Goal: Information Seeking & Learning: Learn about a topic

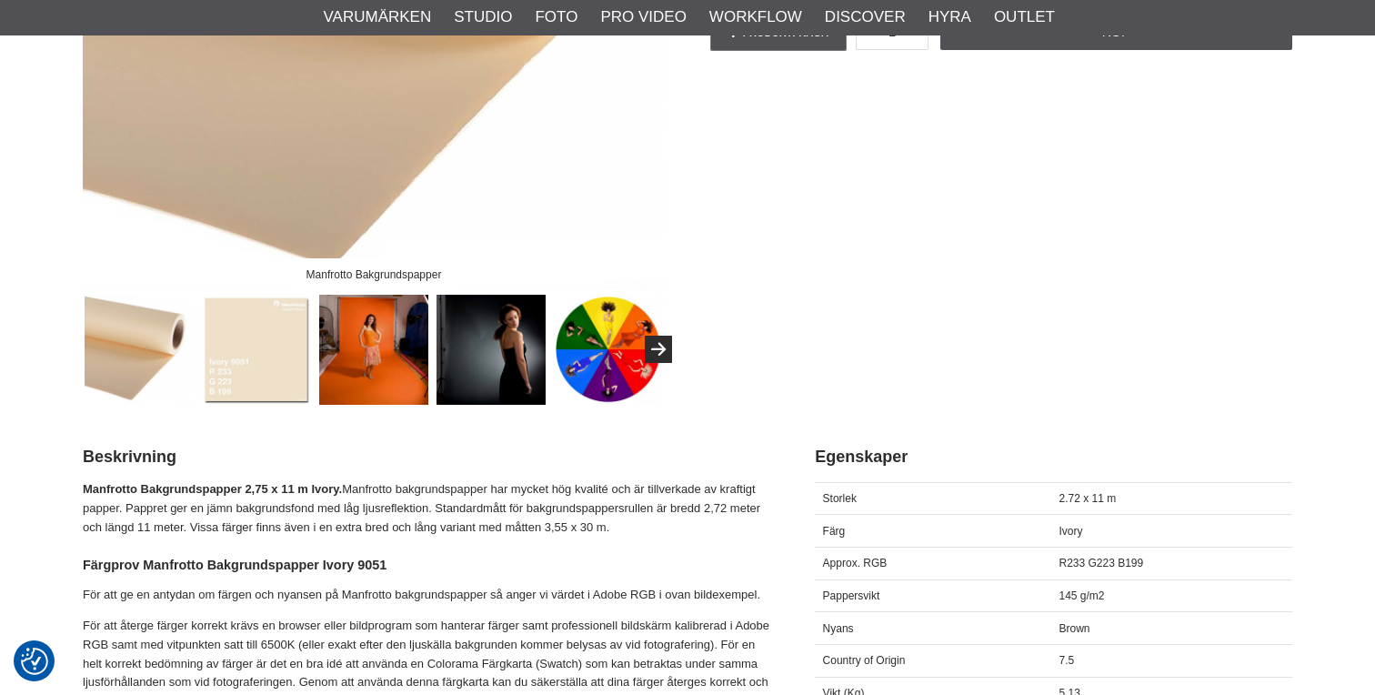
scroll to position [496, 0]
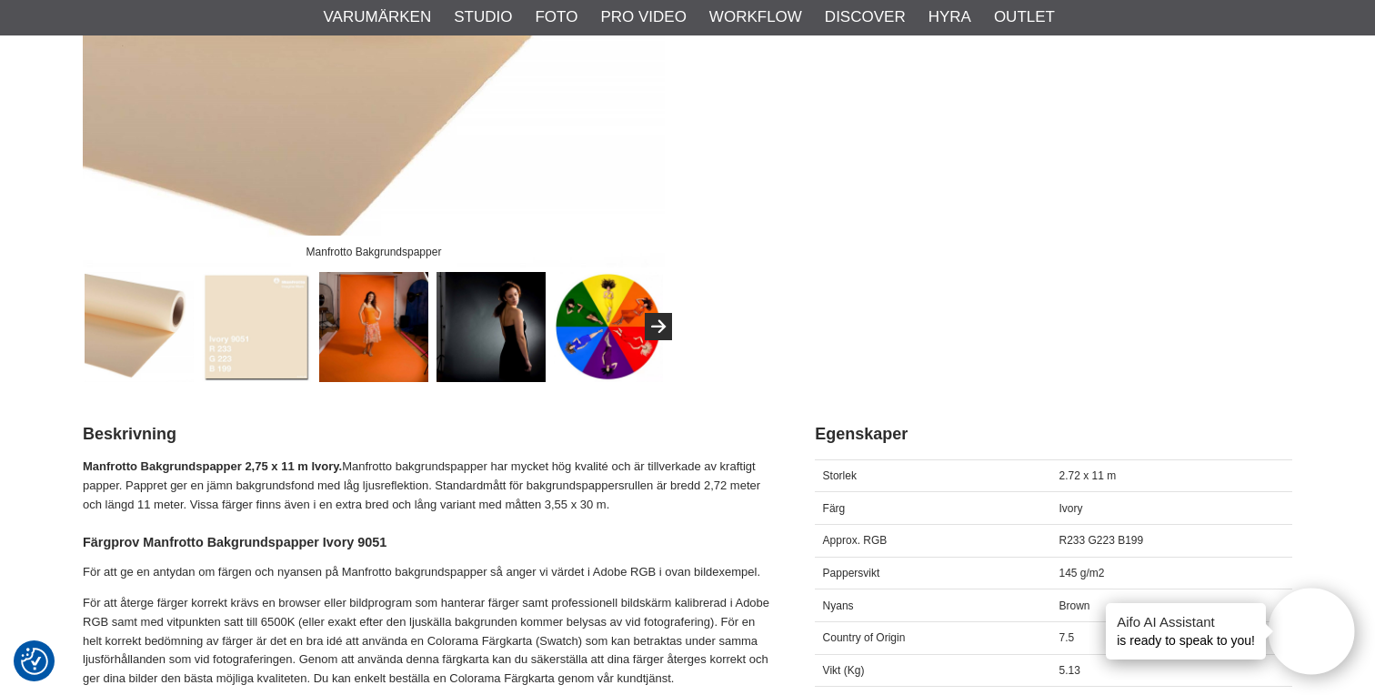
click at [269, 349] on img at bounding box center [257, 327] width 110 height 110
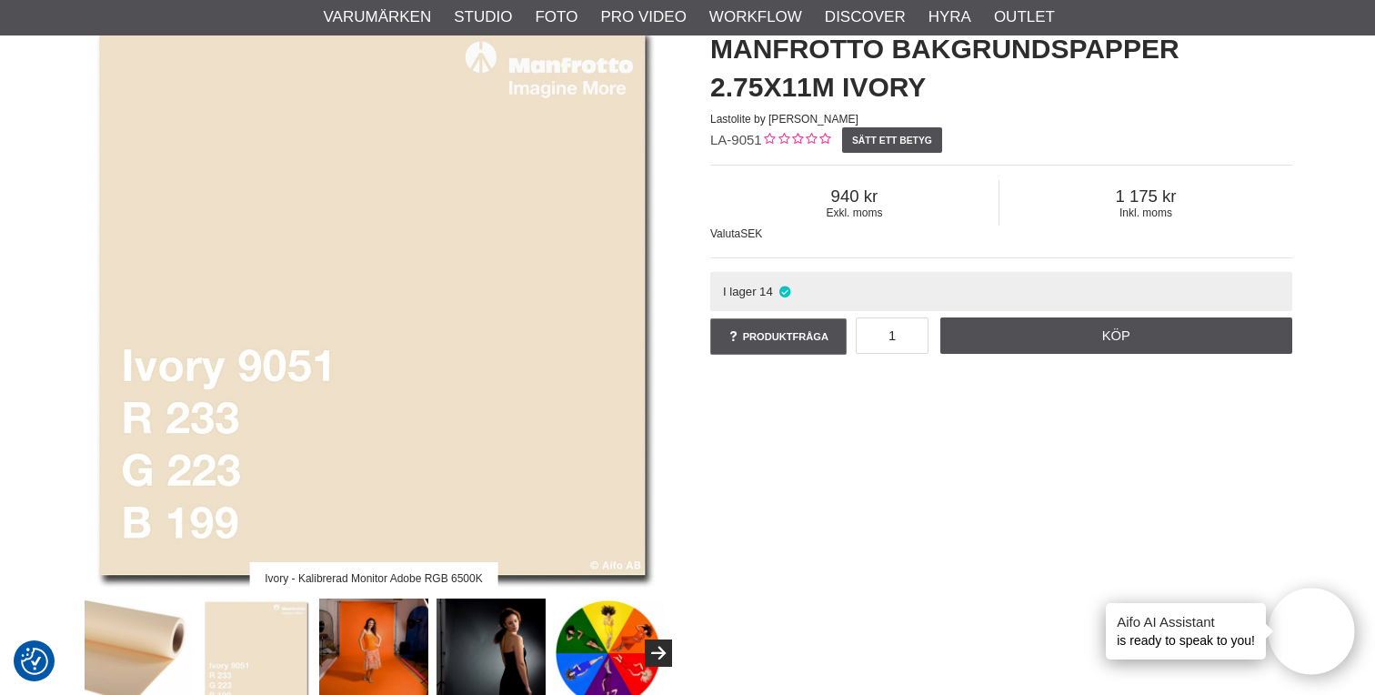
scroll to position [0, 0]
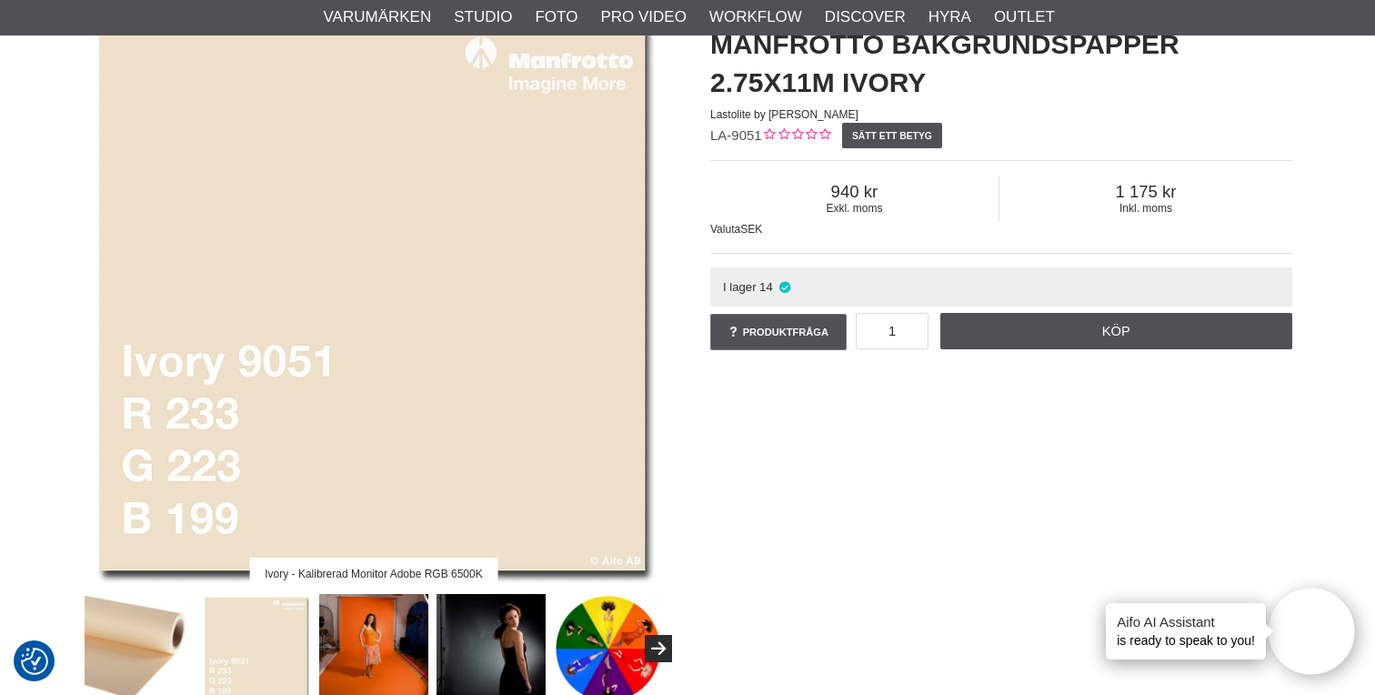
click at [395, 336] on img at bounding box center [374, 298] width 582 height 582
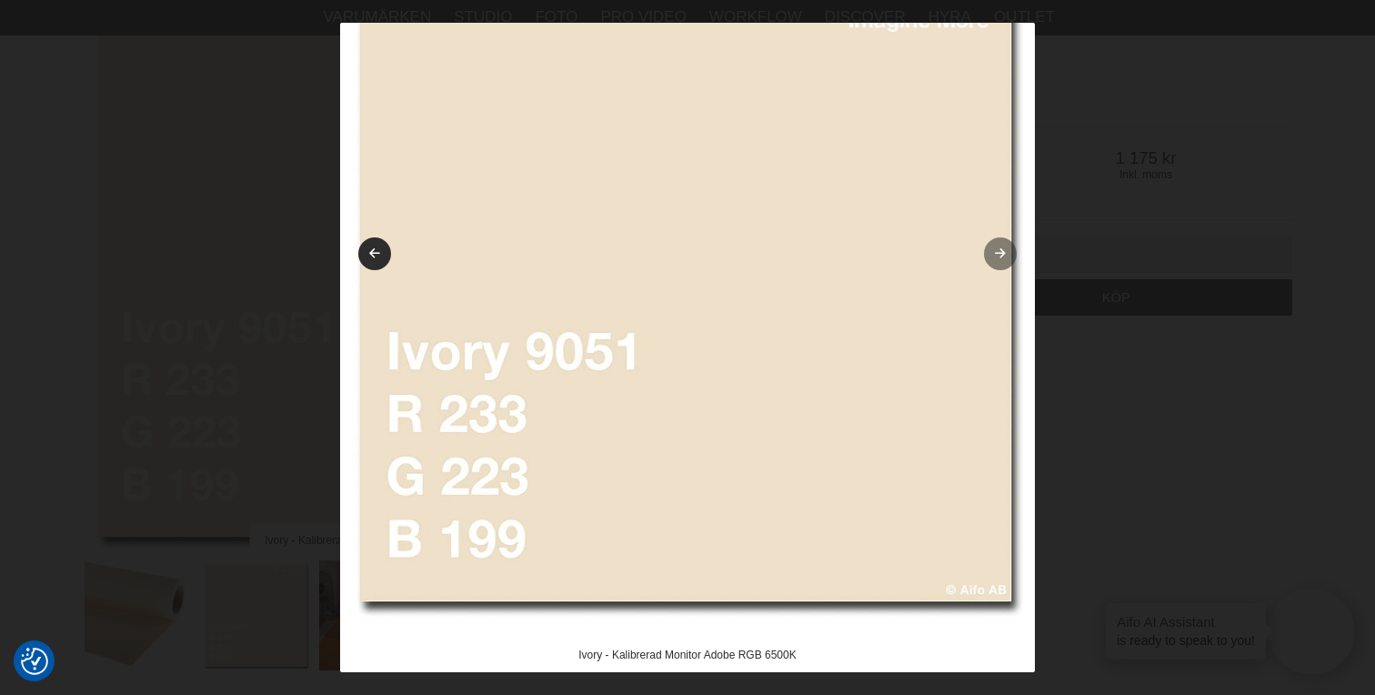
scroll to position [95, 0]
click at [1002, 254] on link at bounding box center [1000, 251] width 33 height 33
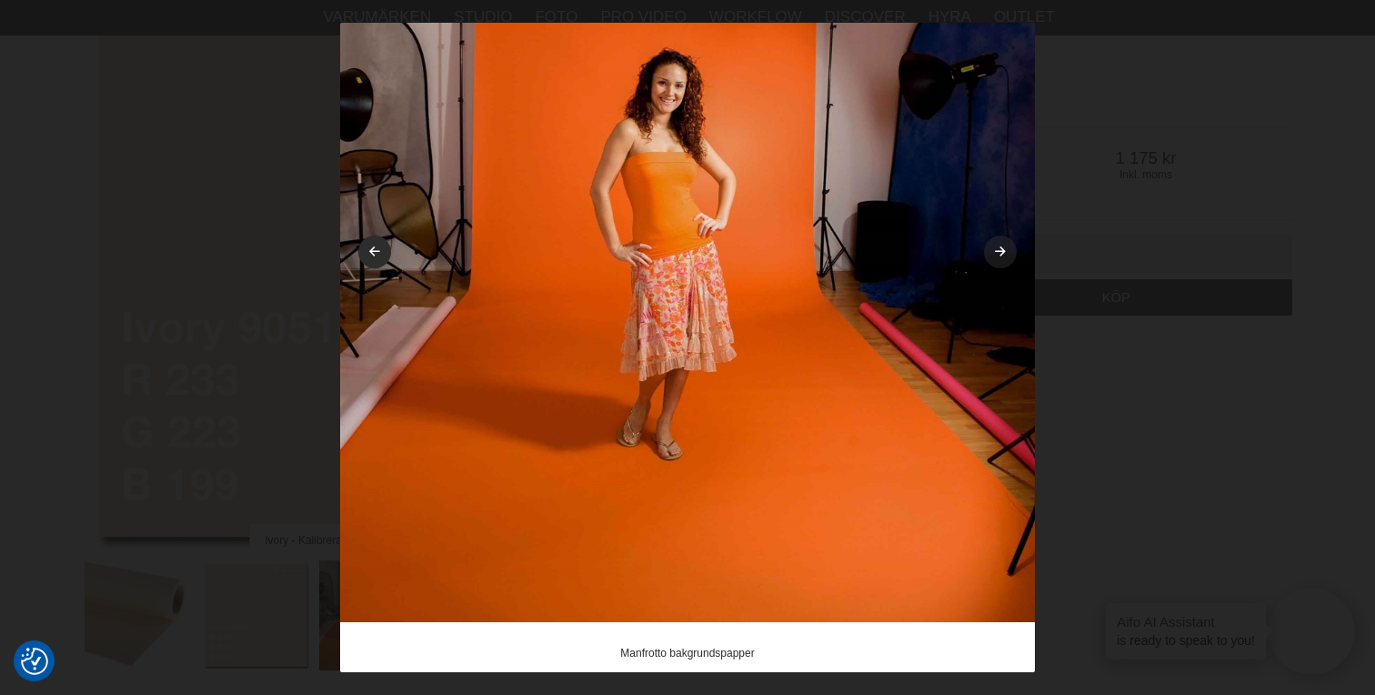
click at [1002, 254] on link at bounding box center [1000, 251] width 33 height 33
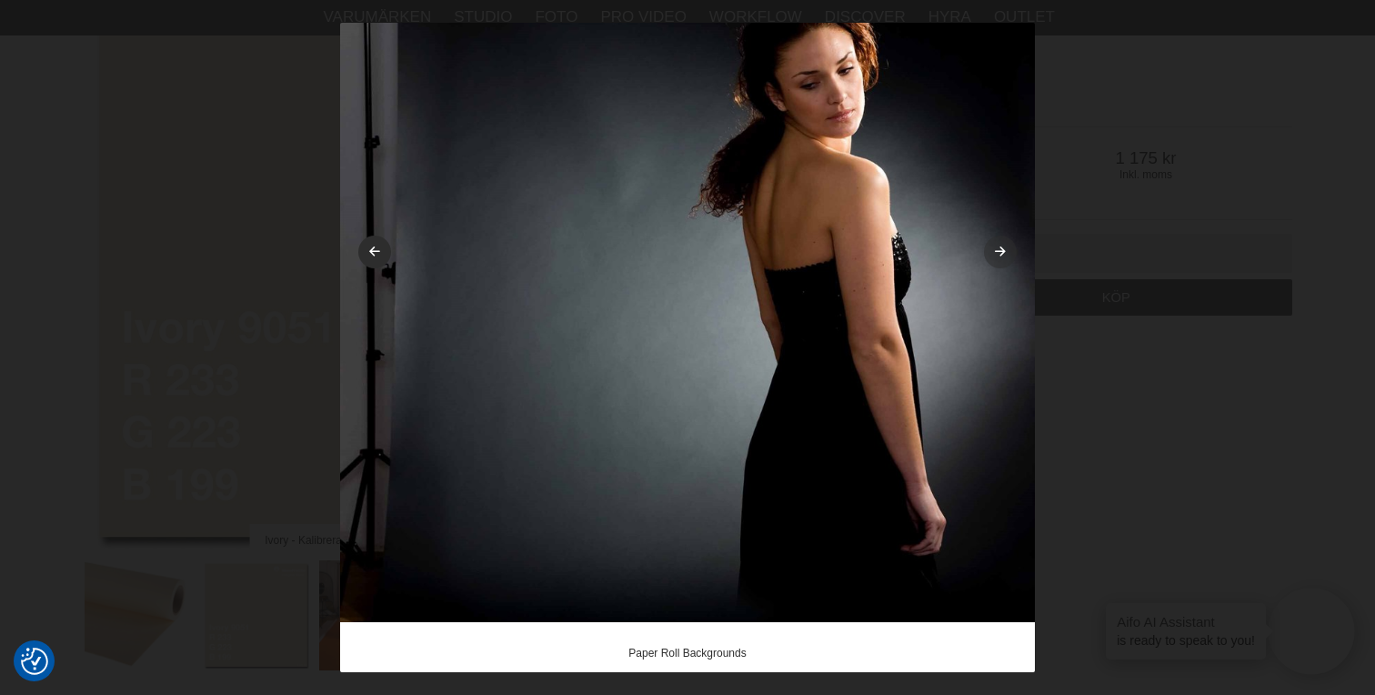
click at [1002, 254] on link at bounding box center [1000, 251] width 33 height 33
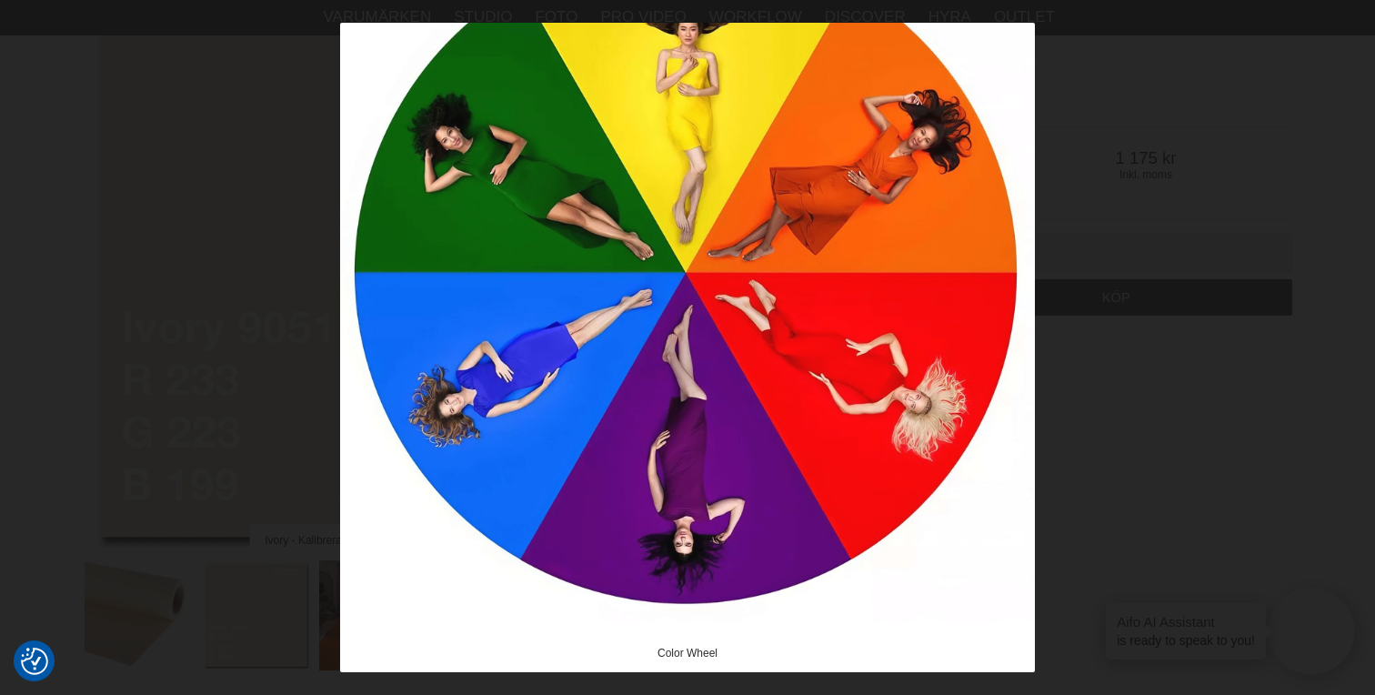
click at [1002, 254] on link at bounding box center [1000, 251] width 33 height 33
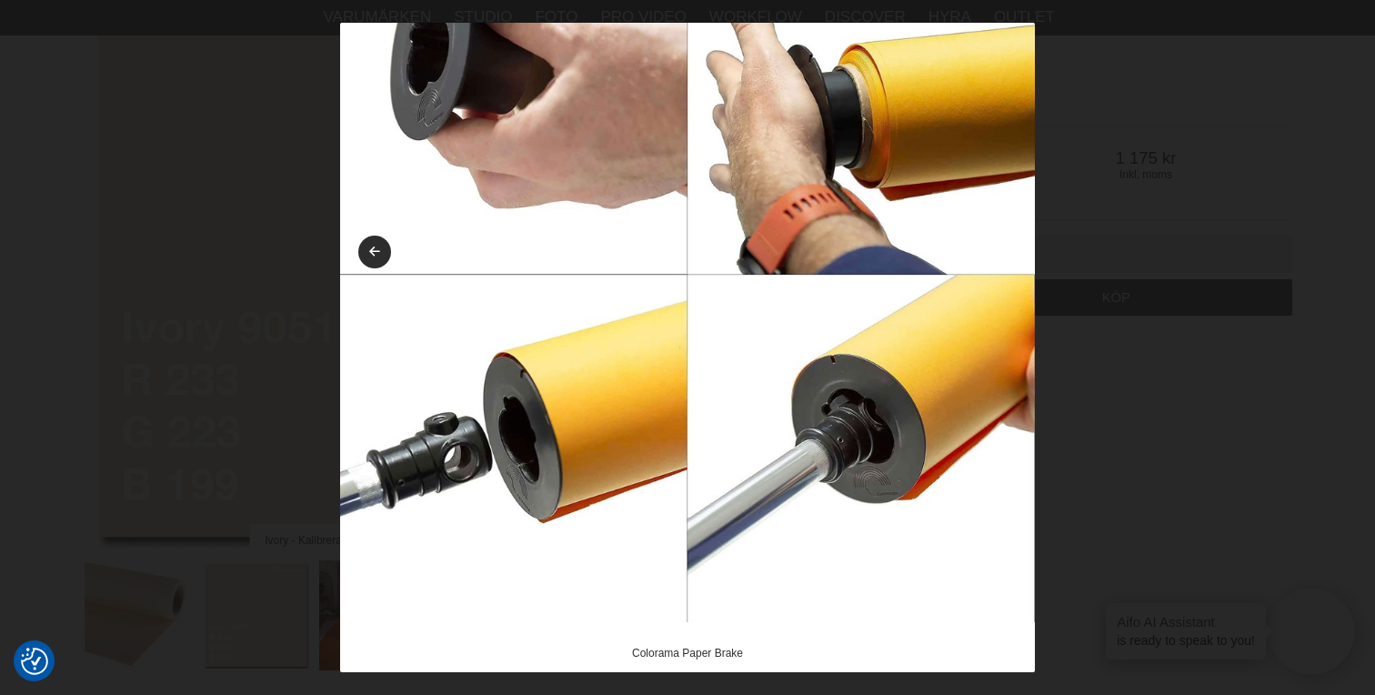
click at [1002, 254] on img at bounding box center [687, 274] width 695 height 695
click at [1057, 219] on div at bounding box center [687, 347] width 1375 height 695
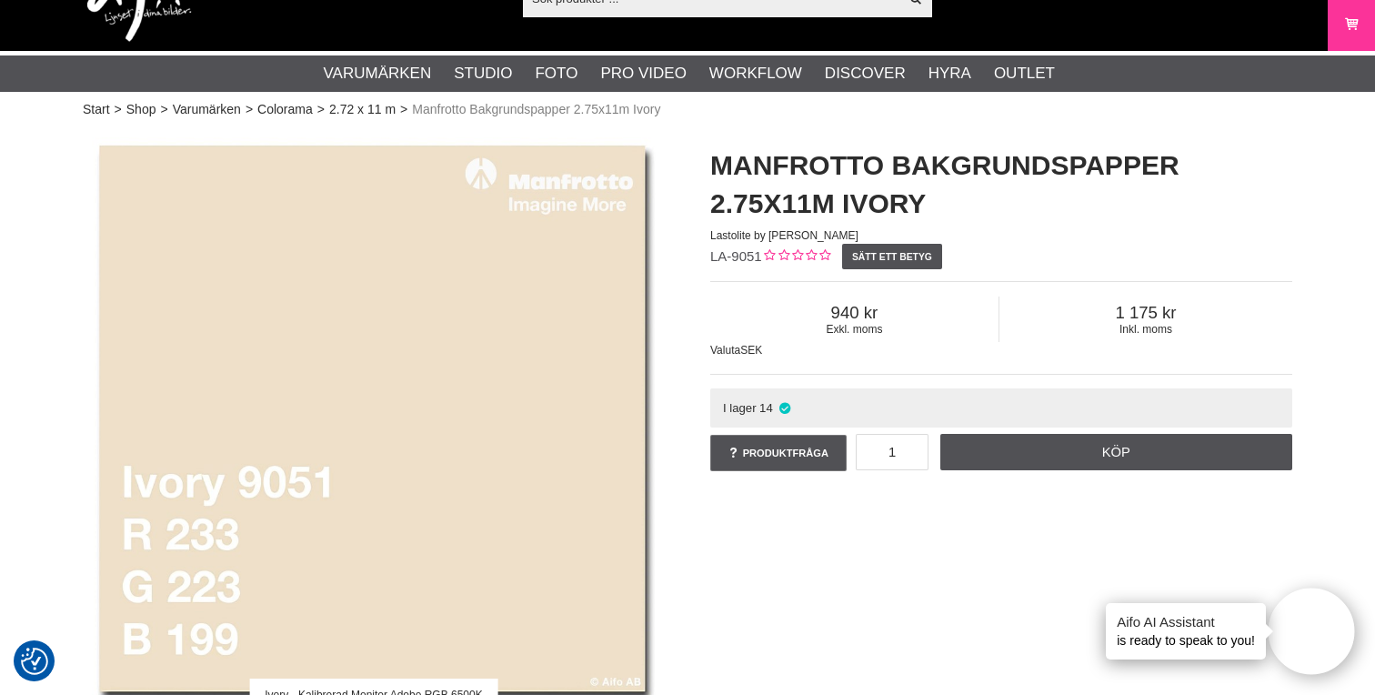
scroll to position [53, 0]
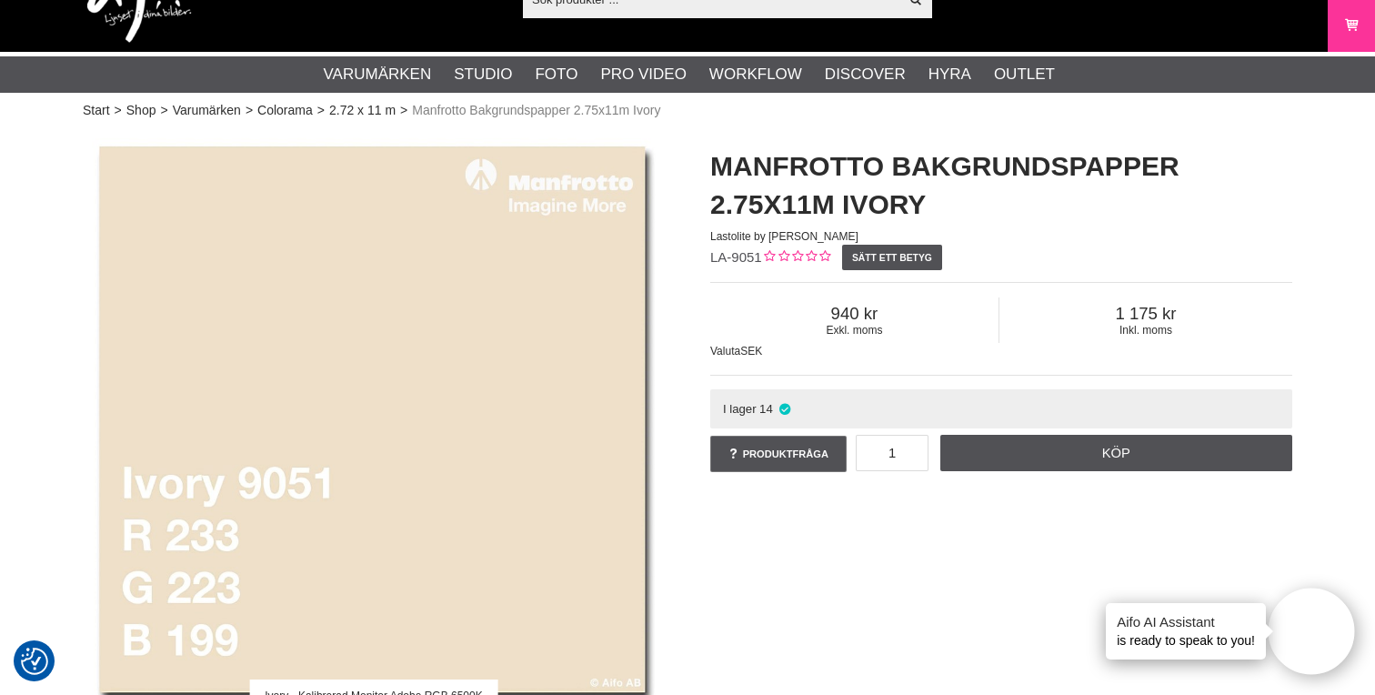
click at [535, 335] on img at bounding box center [374, 420] width 582 height 582
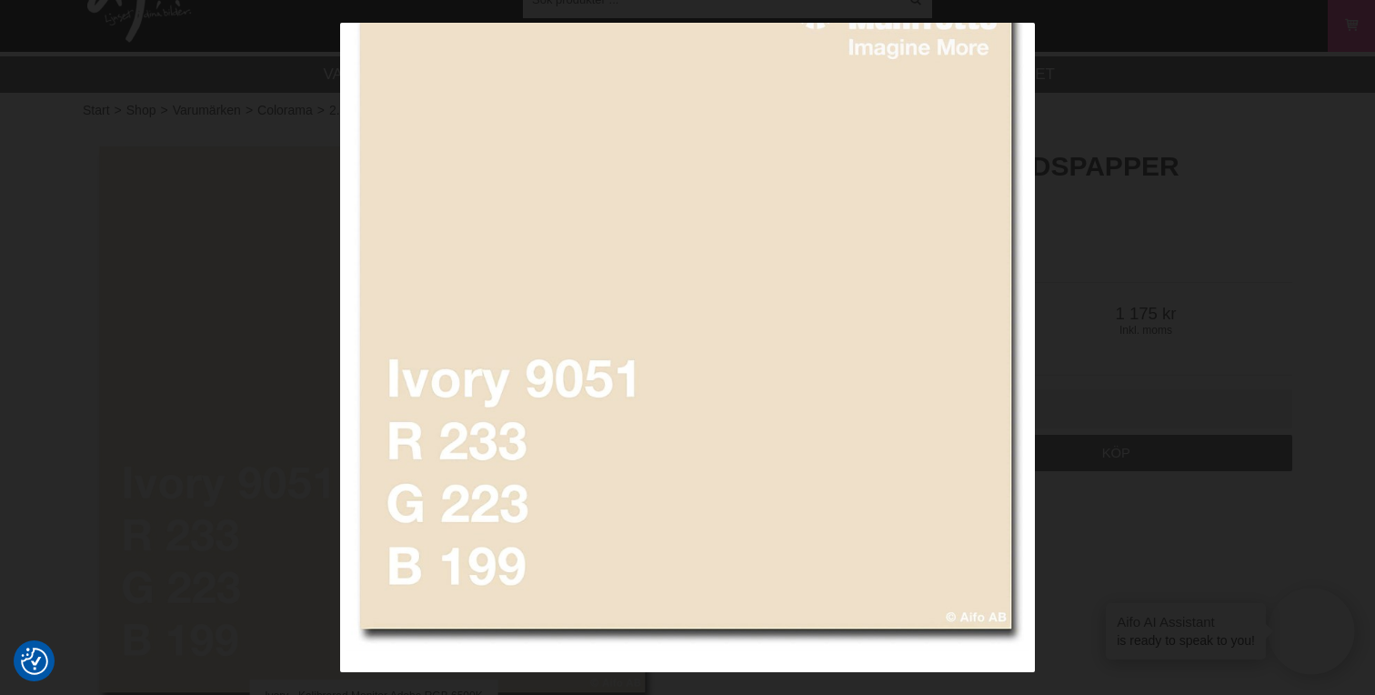
scroll to position [70, 0]
